Goal: Find contact information: Find contact information

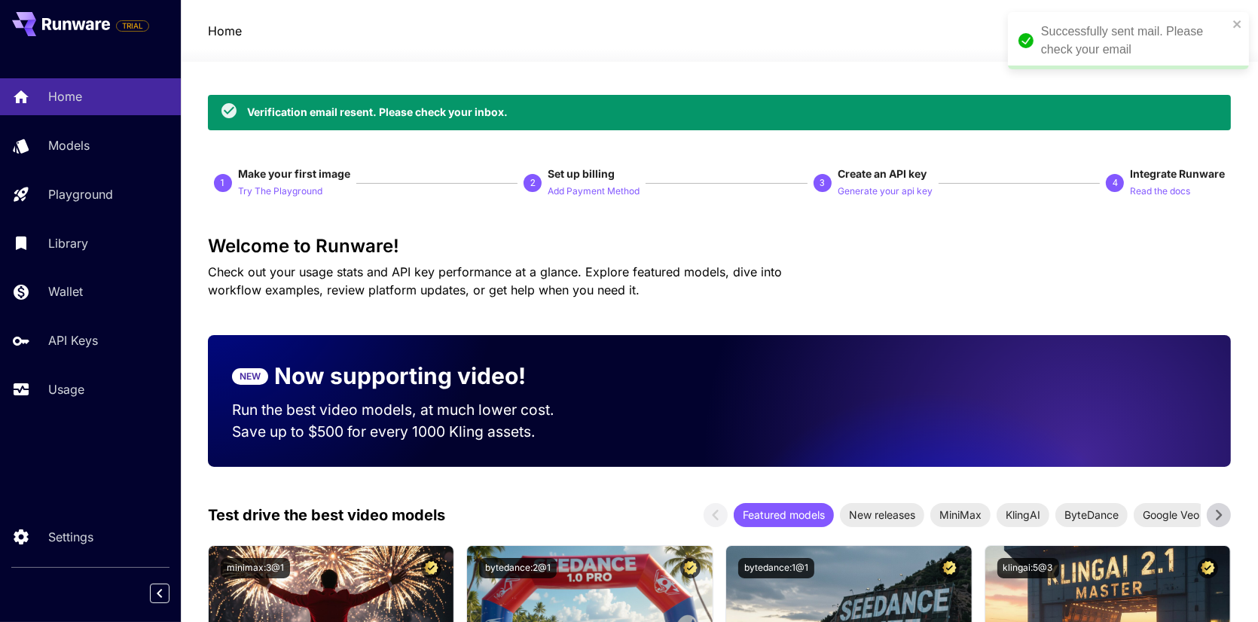
click at [1137, 35] on div "Successfully sent mail. Please check your email" at bounding box center [1134, 41] width 187 height 36
click at [1043, 30] on icon "button" at bounding box center [1035, 31] width 18 height 18
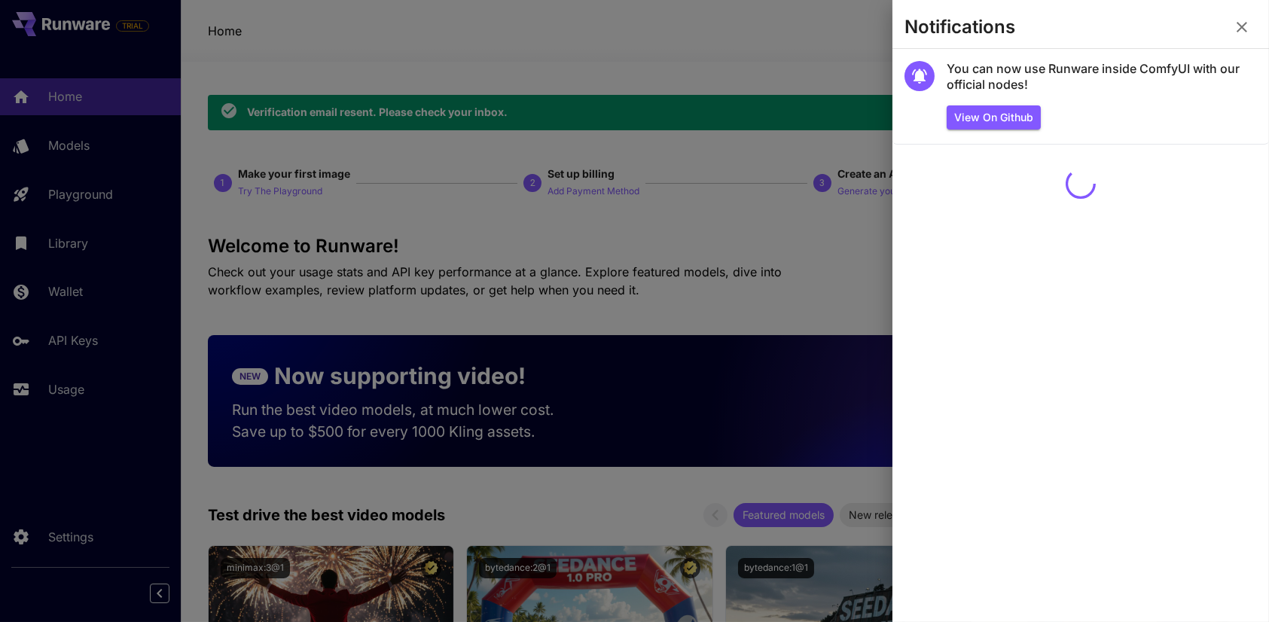
click at [830, 23] on div at bounding box center [634, 311] width 1269 height 622
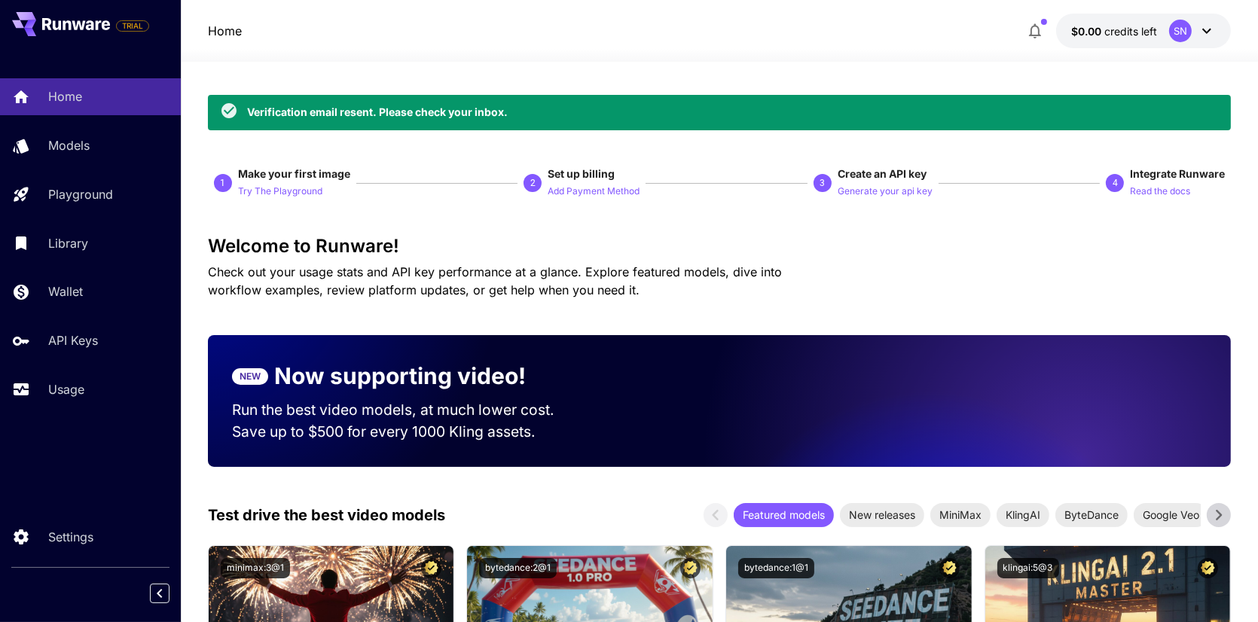
click at [1201, 37] on icon at bounding box center [1207, 31] width 18 height 18
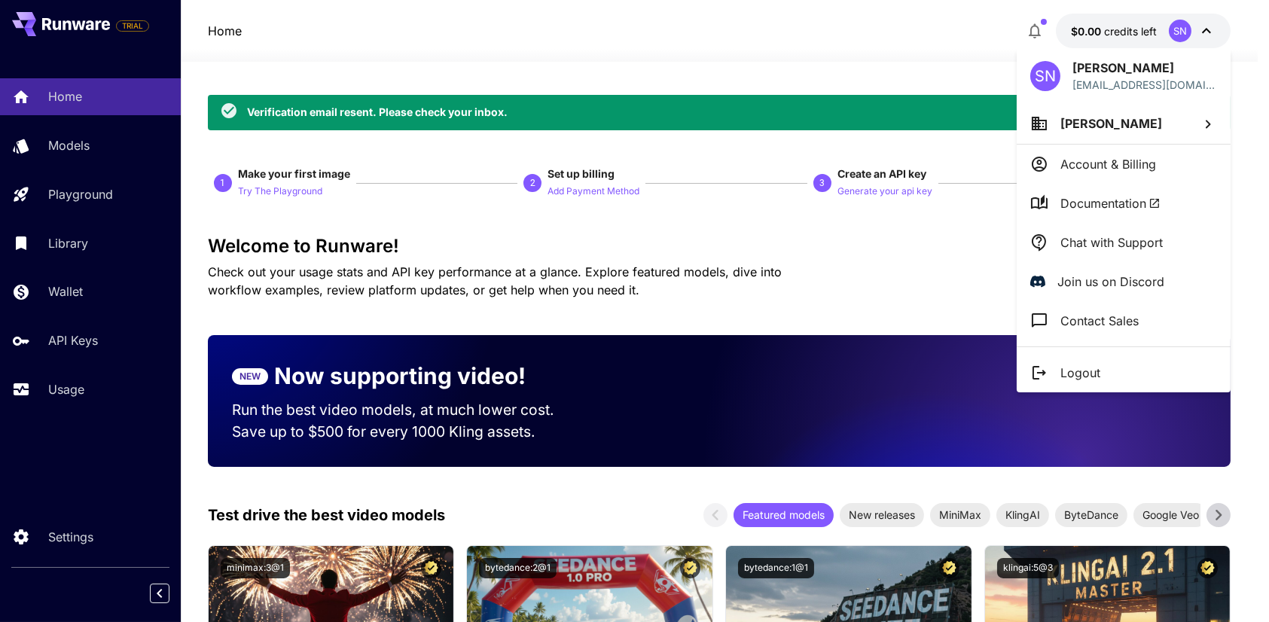
click at [493, 36] on div at bounding box center [634, 311] width 1269 height 622
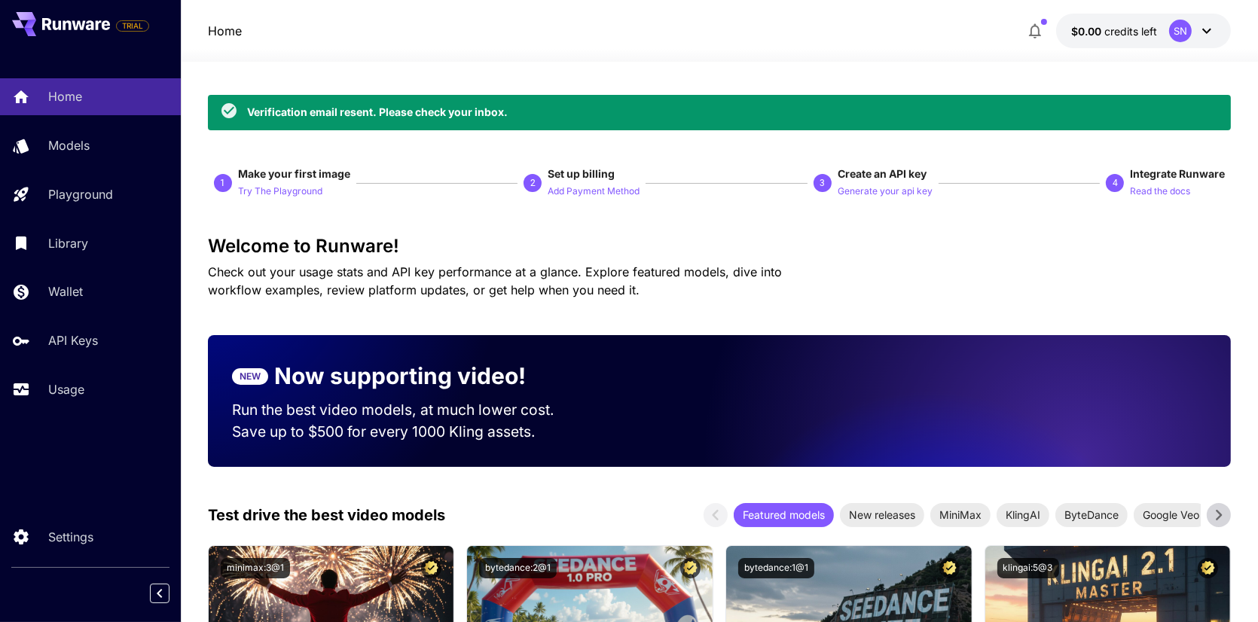
click at [1212, 33] on icon at bounding box center [1207, 31] width 18 height 18
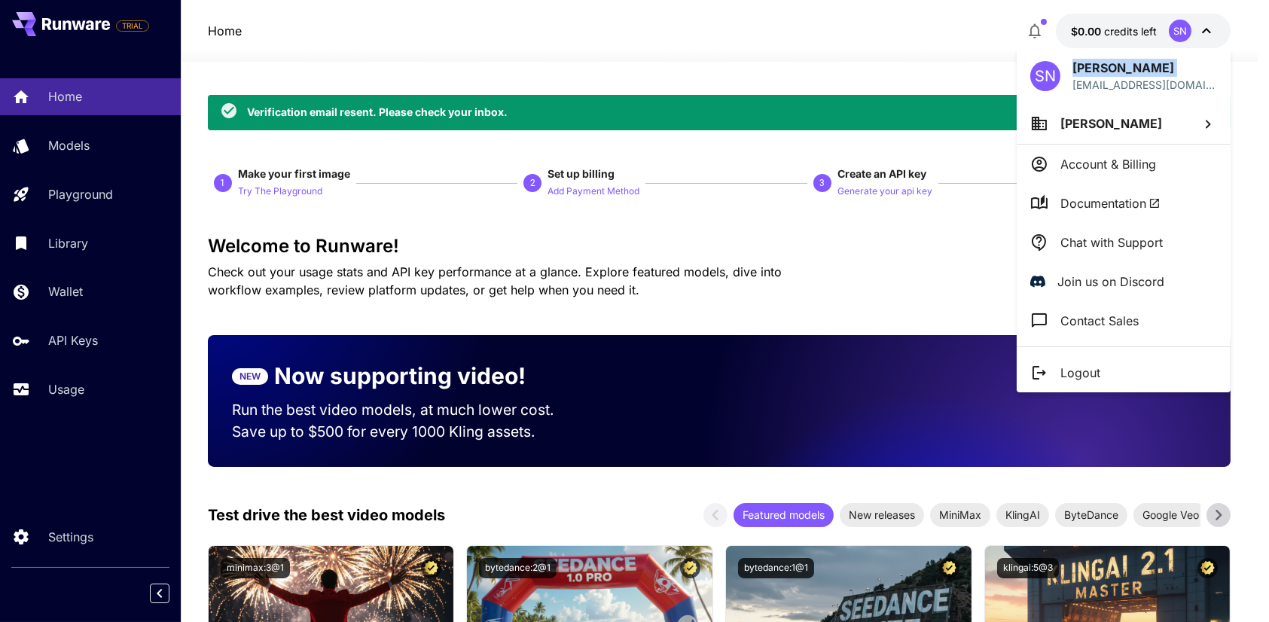
drag, startPoint x: 1069, startPoint y: 84, endPoint x: 1231, endPoint y: 81, distance: 162.0
click at [241, 81] on div "[PERSON_NAME] Nasir [EMAIL_ADDRESS][DOMAIN_NAME] [PERSON_NAME] Account & Billin…" at bounding box center [120, 311] width 241 height 622
drag, startPoint x: 1065, startPoint y: 114, endPoint x: 1219, endPoint y: 111, distance: 153.7
click at [1219, 111] on div "[EMAIL_ADDRESS][DOMAIN_NAME]" at bounding box center [1157, 114] width 194 height 22
click at [1221, 113] on div "[EMAIL_ADDRESS][DOMAIN_NAME]" at bounding box center [1157, 114] width 194 height 22
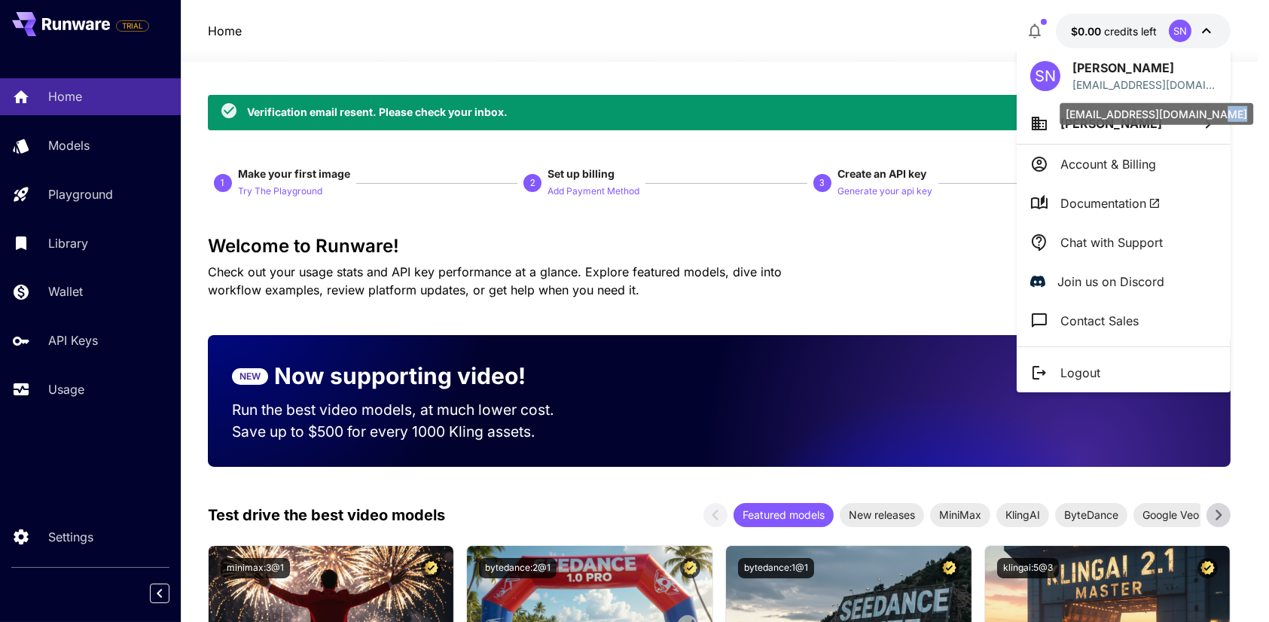
click at [1221, 113] on div "[EMAIL_ADDRESS][DOMAIN_NAME]" at bounding box center [1157, 114] width 194 height 22
copy div "[EMAIL_ADDRESS][DOMAIN_NAME]"
